Goal: Navigation & Orientation: Understand site structure

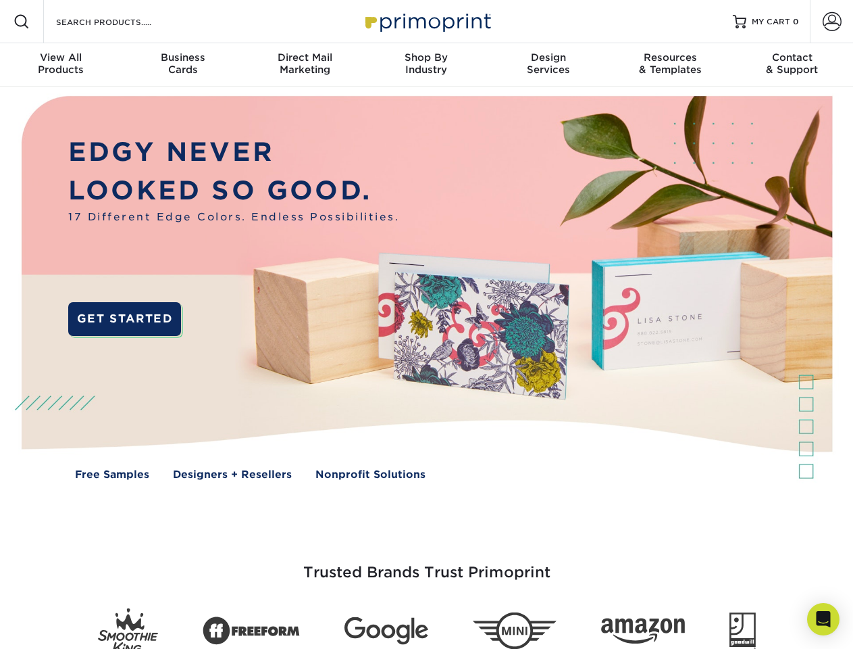
click at [426, 324] on img at bounding box center [426, 297] width 845 height 422
click at [22, 22] on span at bounding box center [22, 22] width 16 height 16
click at [832, 22] on span at bounding box center [832, 21] width 19 height 19
click at [61, 65] on div "View All Products" at bounding box center [61, 63] width 122 height 24
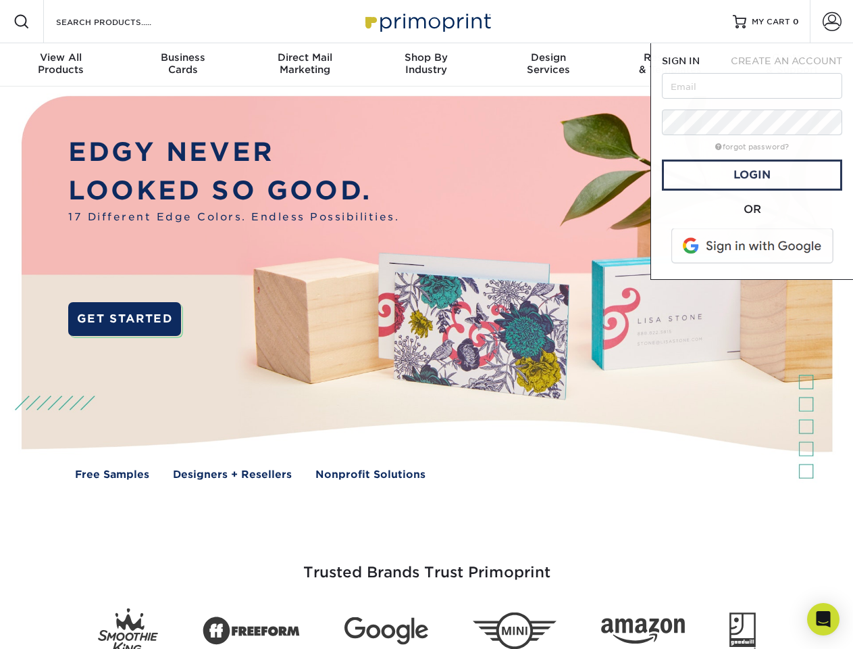
click at [182, 65] on div "Business Cards" at bounding box center [183, 63] width 122 height 24
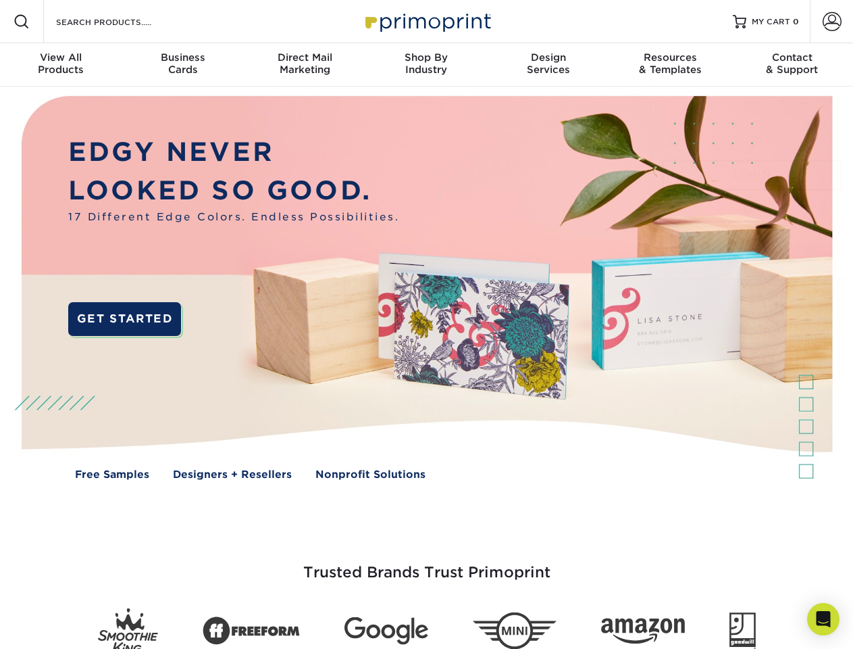
click at [305, 65] on div "Direct Mail Marketing" at bounding box center [305, 63] width 122 height 24
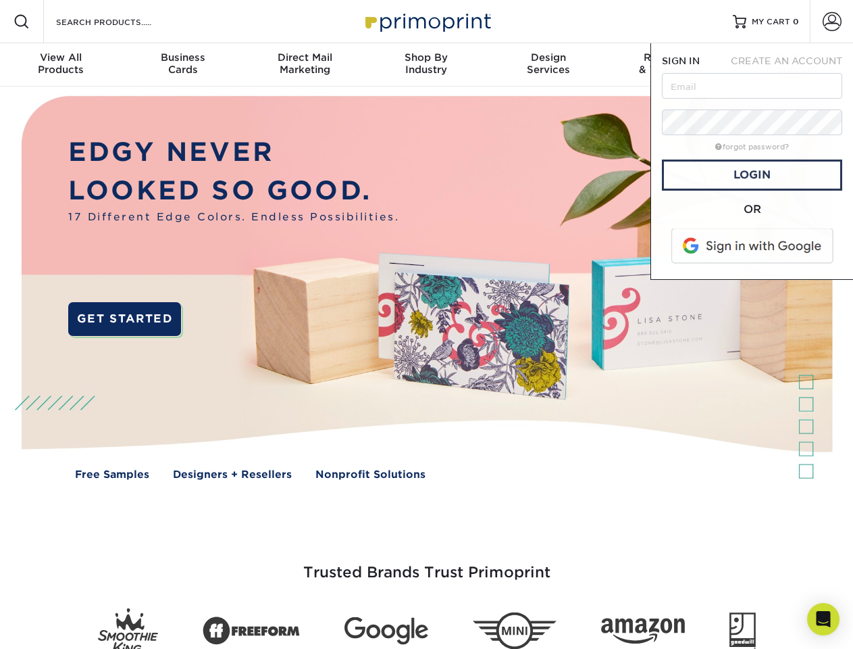
click at [426, 65] on div "Shop By Industry" at bounding box center [427, 63] width 122 height 24
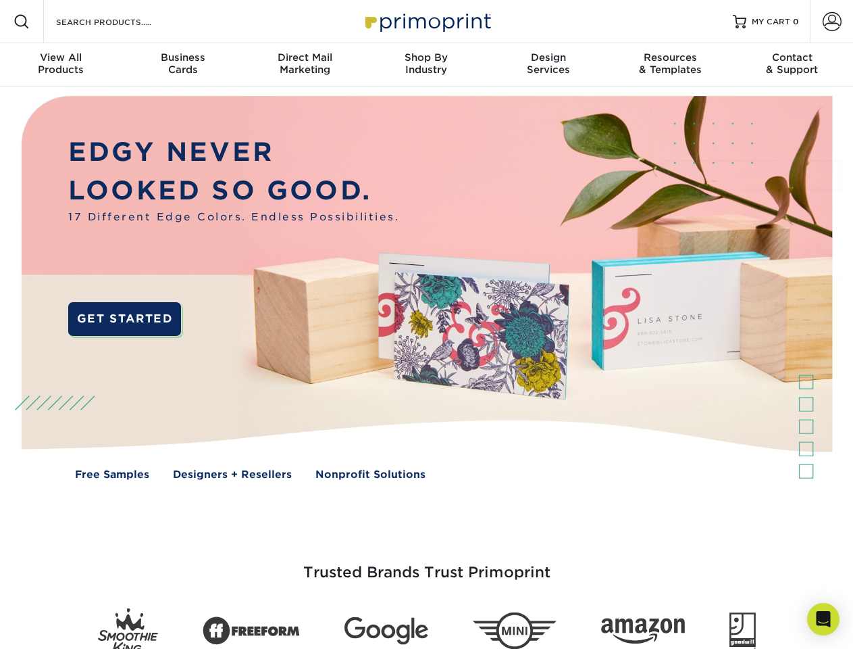
click at [549, 65] on div "Design Services" at bounding box center [549, 63] width 122 height 24
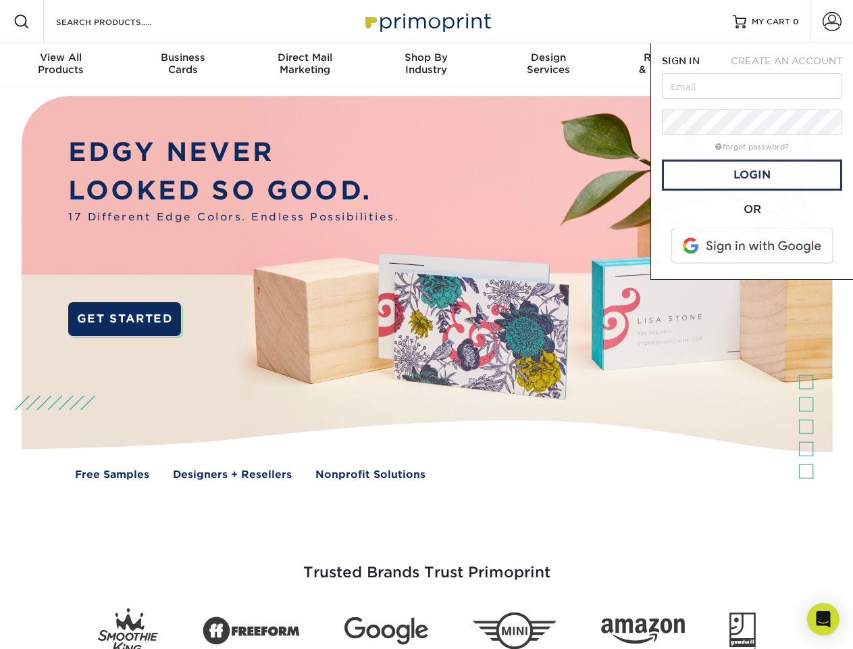
click at [670, 65] on span "SIGN IN" at bounding box center [681, 60] width 38 height 11
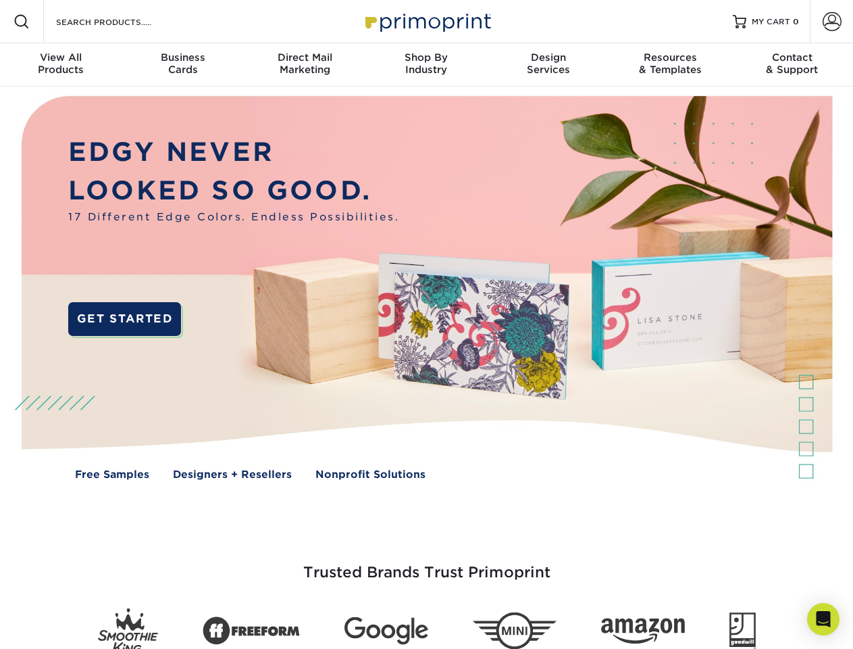
click at [793, 65] on div "Contact & Support" at bounding box center [793, 63] width 122 height 24
